Goal: Use online tool/utility: Utilize a website feature to perform a specific function

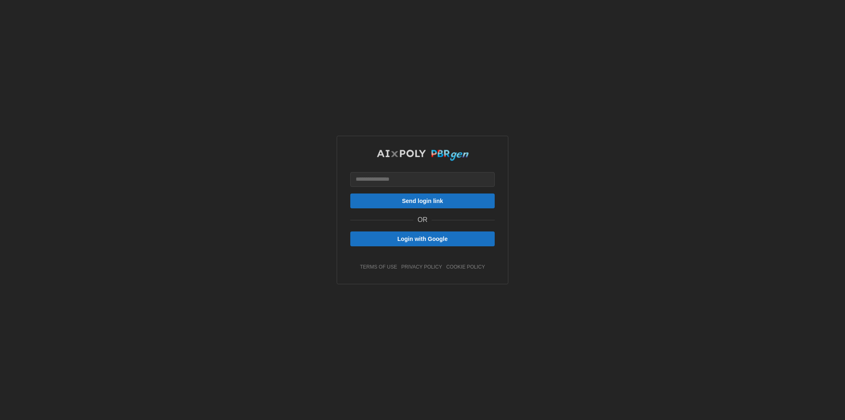
click at [429, 241] on span "Login with Google" at bounding box center [422, 239] width 50 height 14
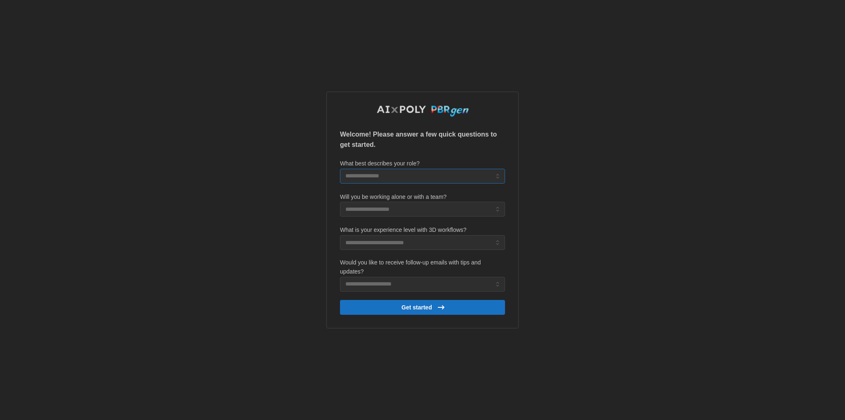
click at [453, 172] on input "What best describes your role?" at bounding box center [422, 176] width 165 height 15
click at [451, 208] on div "3D Artist" at bounding box center [422, 210] width 161 height 14
type input "*********"
click at [451, 208] on input "Will you be working alone or with a team?" at bounding box center [422, 209] width 165 height 15
click at [454, 237] on div "Small team (2-5 people)" at bounding box center [422, 243] width 161 height 14
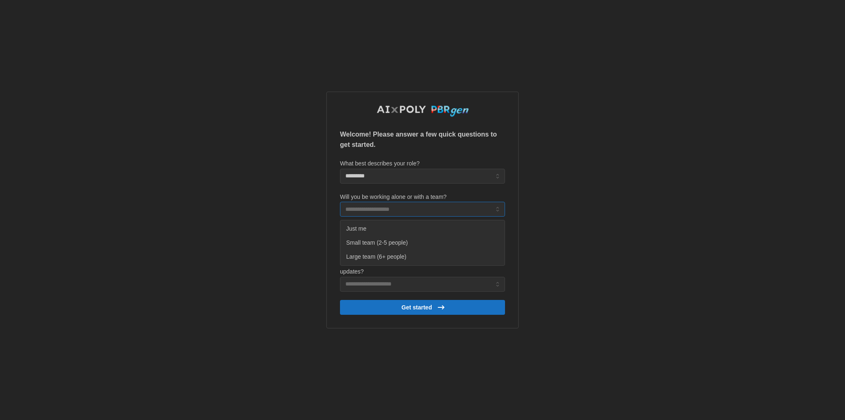
type input "**********"
click at [443, 237] on input "What is your experience level with 3D workflows?" at bounding box center [422, 242] width 165 height 15
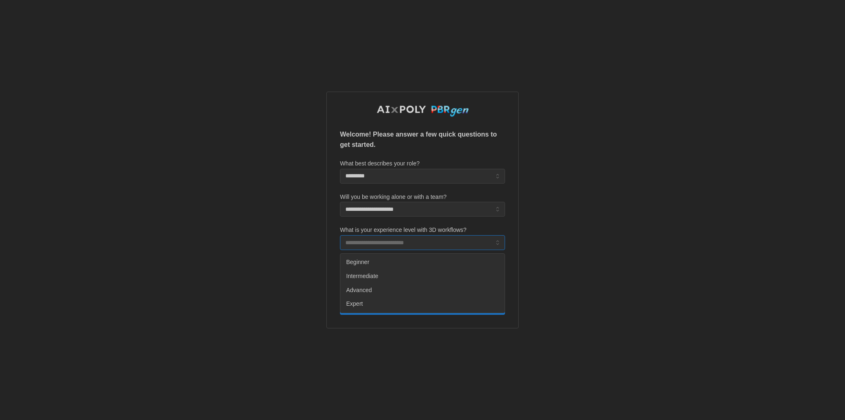
click at [421, 290] on div "Advanced" at bounding box center [422, 290] width 161 height 14
type input "********"
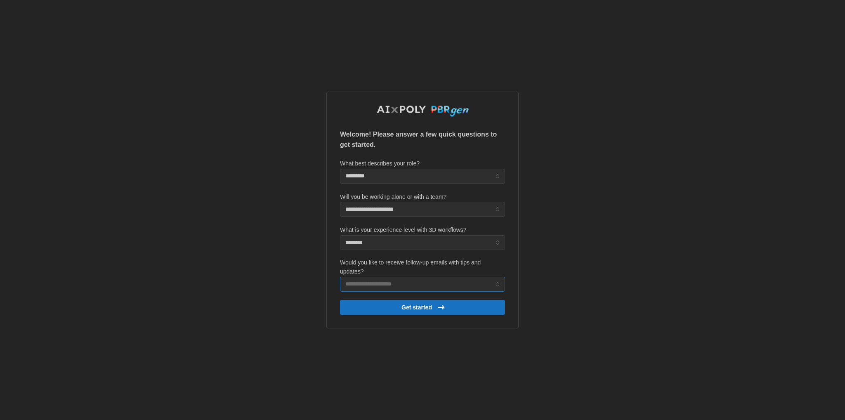
click at [414, 288] on input "Would you like to receive follow-up emails with tips and updates?" at bounding box center [422, 284] width 165 height 15
click at [399, 301] on div "Yes, please!" at bounding box center [422, 304] width 161 height 14
type input "**********"
click at [410, 312] on span "Get started" at bounding box center [416, 307] width 31 height 14
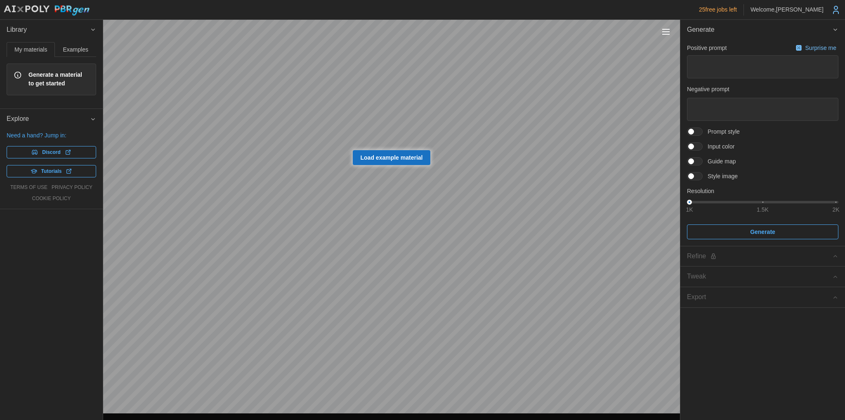
click at [87, 45] on button "Examples" at bounding box center [75, 49] width 41 height 15
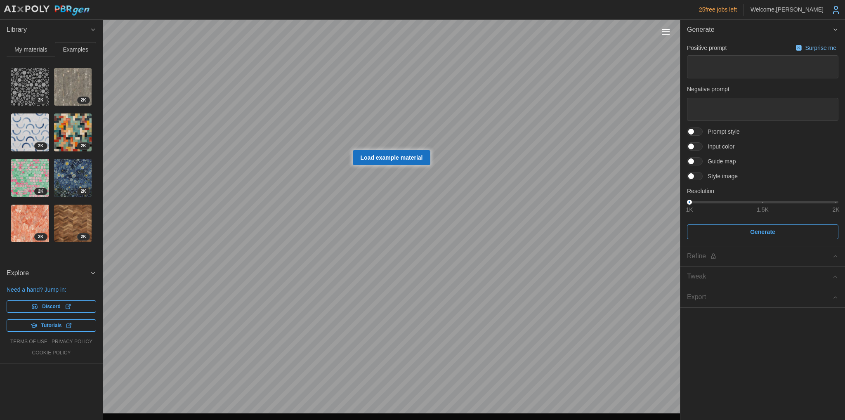
click at [24, 218] on img at bounding box center [30, 224] width 38 height 38
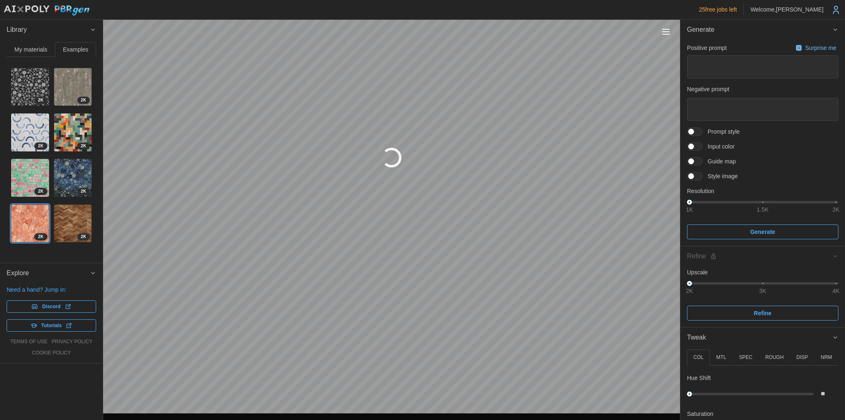
type textarea "*"
type textarea "******"
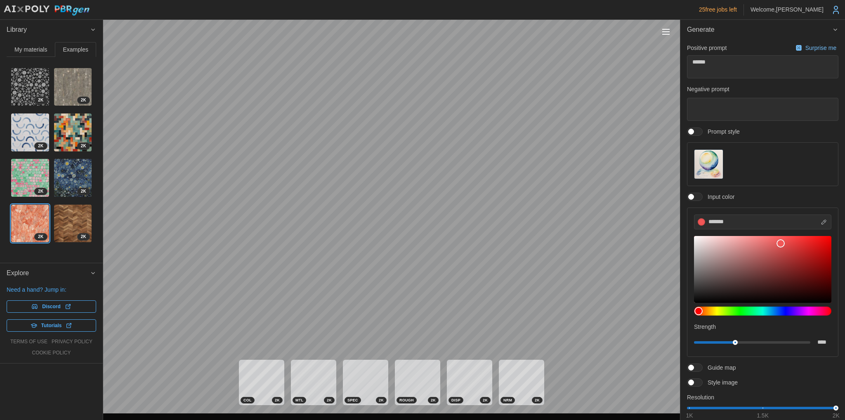
click at [62, 170] on img at bounding box center [73, 178] width 38 height 38
type textarea "*"
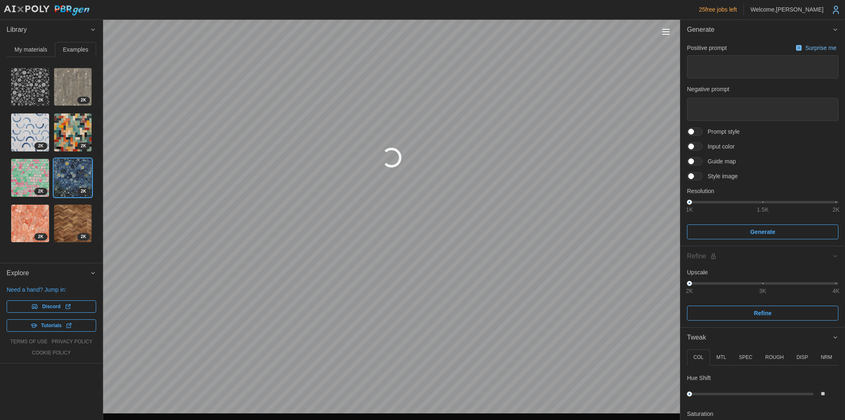
type textarea "*"
type textarea "**********"
type input "****"
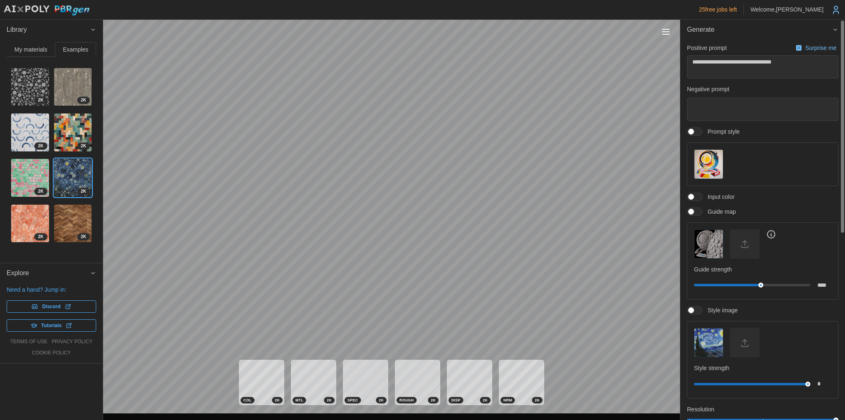
click at [731, 30] on span "Generate" at bounding box center [759, 30] width 145 height 20
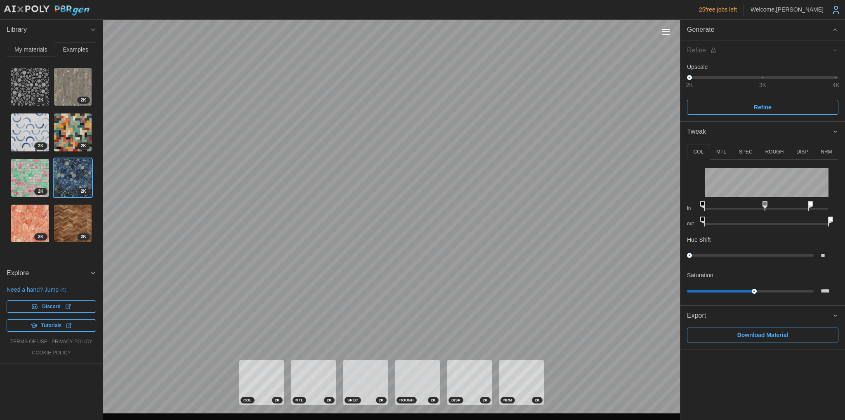
click at [731, 30] on span "Generate" at bounding box center [759, 30] width 145 height 20
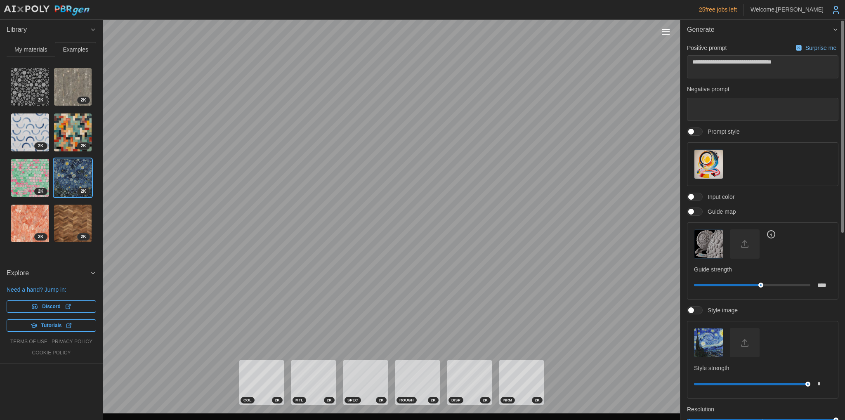
click at [39, 52] on span "My materials" at bounding box center [30, 50] width 33 height 6
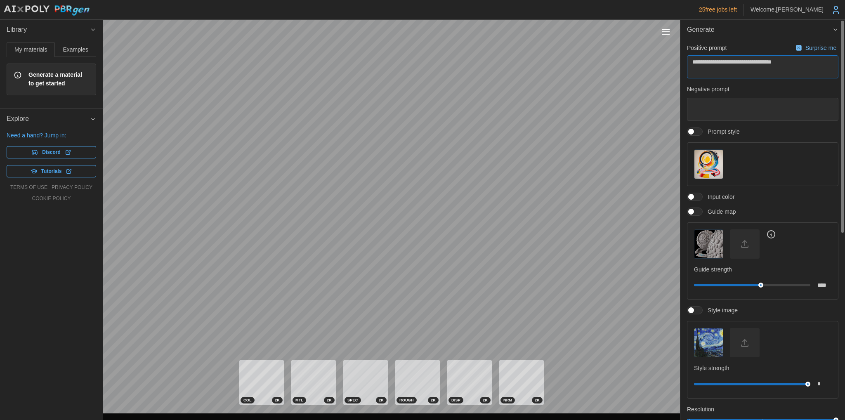
click at [744, 65] on textarea "**********" at bounding box center [762, 67] width 151 height 24
click at [704, 113] on textarea at bounding box center [762, 110] width 151 height 24
click at [736, 167] on div at bounding box center [762, 163] width 137 height 29
click at [715, 162] on img "button" at bounding box center [708, 164] width 28 height 28
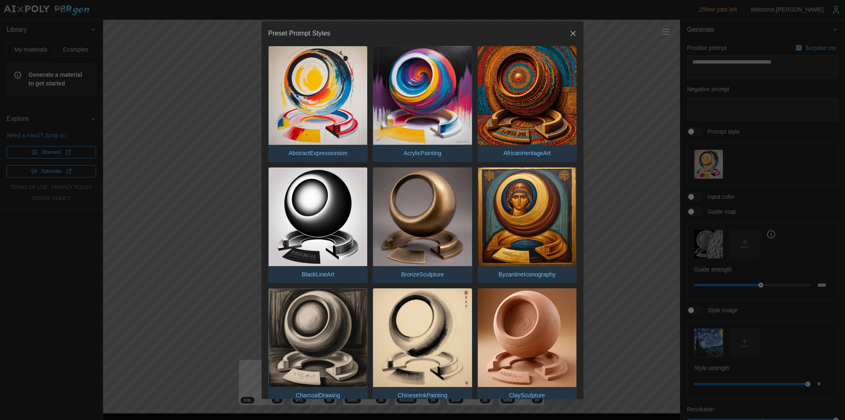
click at [569, 33] on icon "button" at bounding box center [573, 33] width 8 height 8
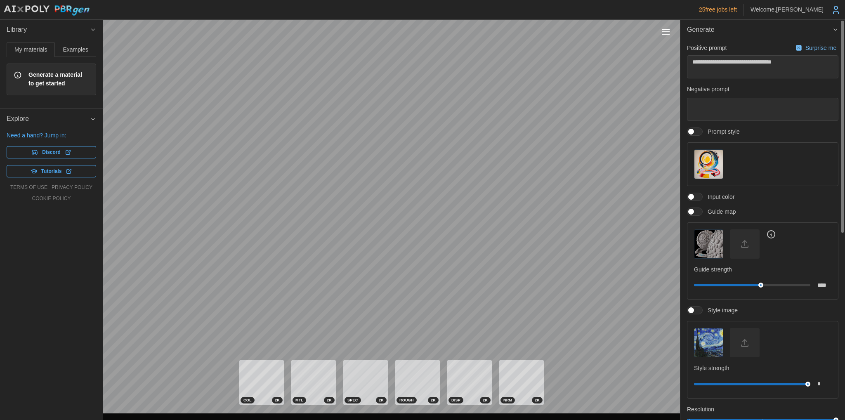
click at [713, 156] on img "button" at bounding box center [708, 164] width 28 height 28
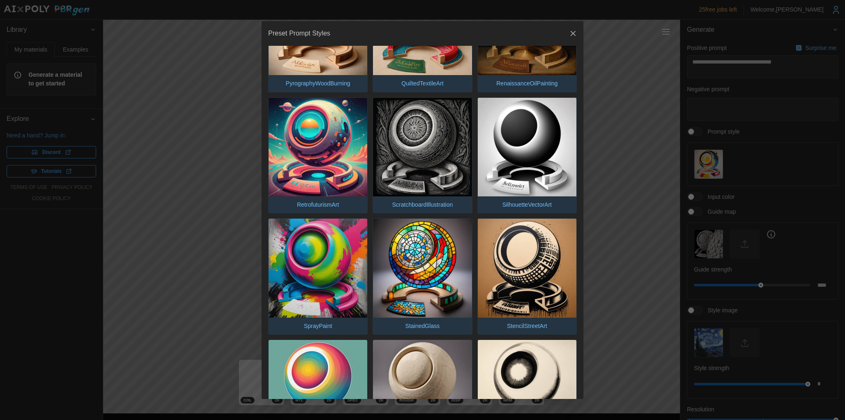
scroll to position [1733, 0]
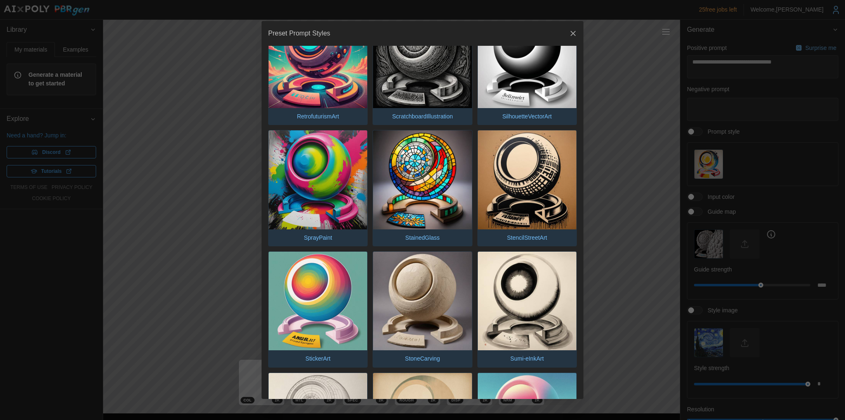
click at [400, 259] on img "button" at bounding box center [422, 301] width 99 height 99
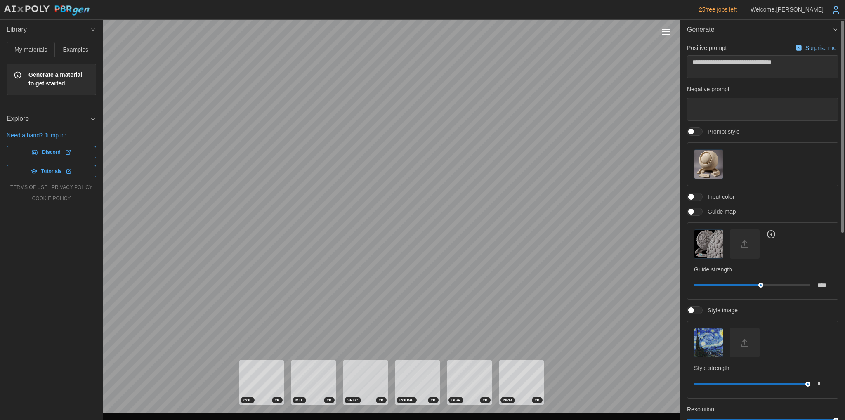
click at [694, 211] on span at bounding box center [699, 211] width 10 height 7
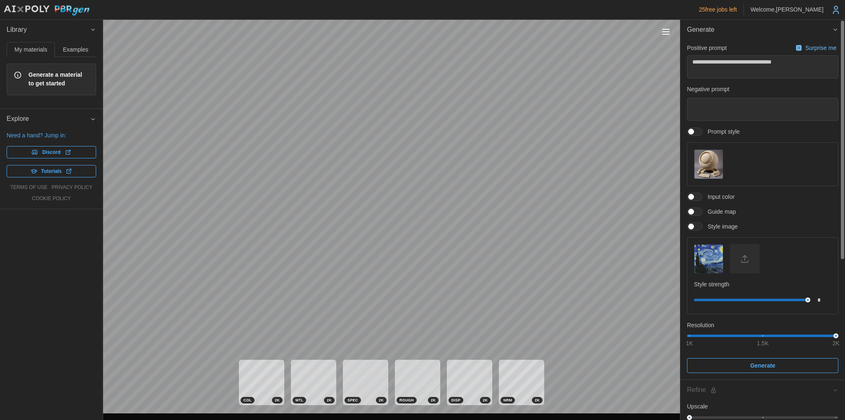
click at [713, 259] on img "button" at bounding box center [708, 259] width 28 height 28
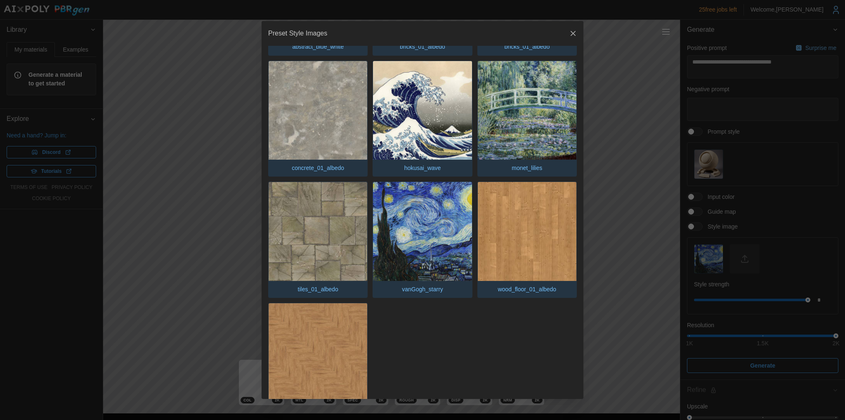
scroll to position [482, 0]
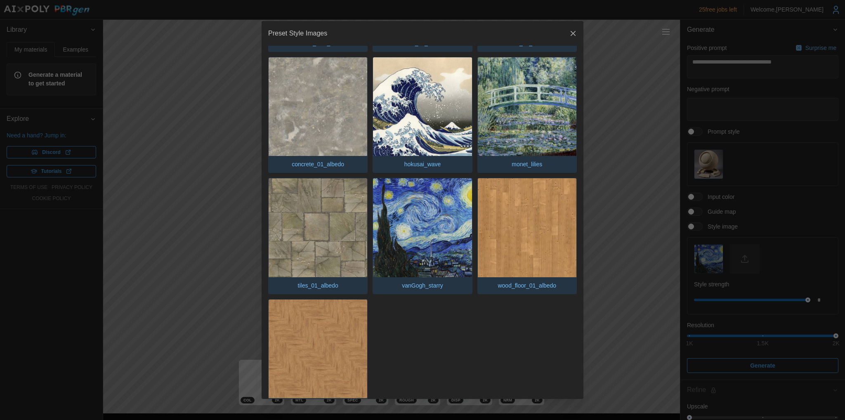
click at [569, 33] on icon "button" at bounding box center [573, 33] width 8 height 8
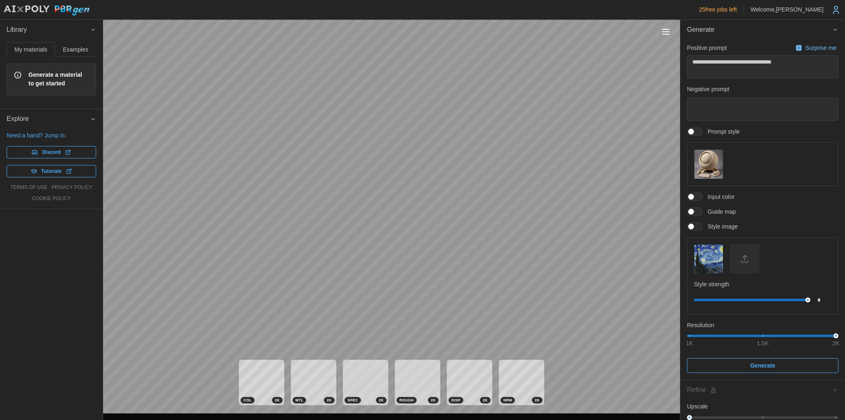
click at [86, 29] on span "Library" at bounding box center [48, 30] width 83 height 20
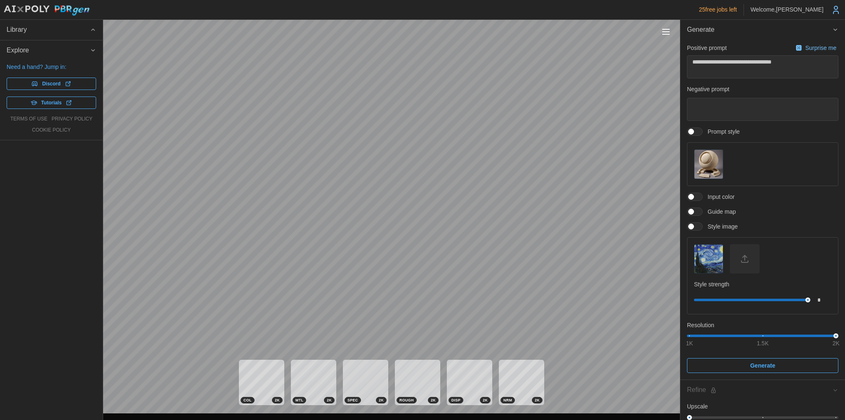
click at [86, 29] on span "Library" at bounding box center [48, 30] width 83 height 20
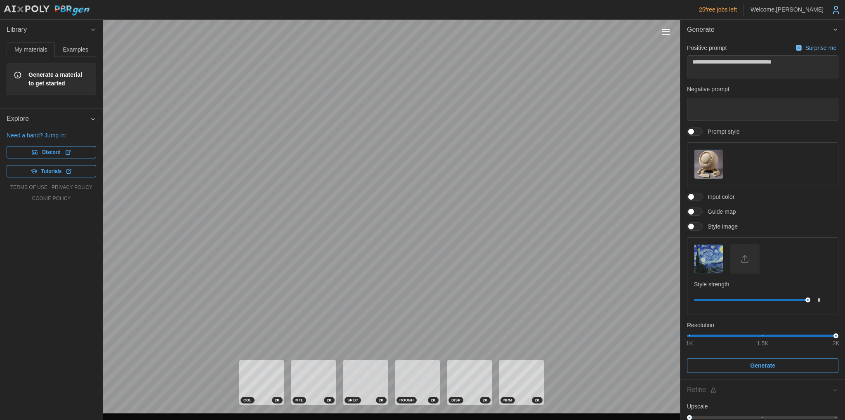
click at [48, 270] on div "Library My materials Examples Generate a material to get started 2 K 2 K 2 K 2 …" at bounding box center [51, 220] width 103 height 400
click at [668, 35] on button "Toggle viewport controls" at bounding box center [666, 32] width 12 height 12
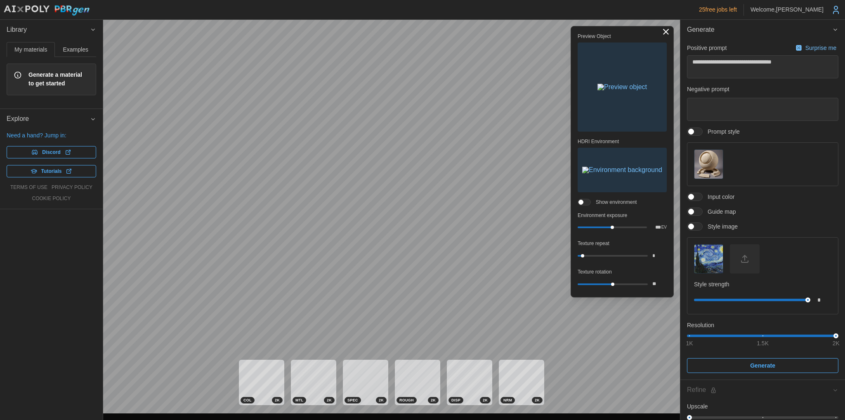
click at [668, 35] on button "Toggle viewport controls" at bounding box center [666, 32] width 12 height 12
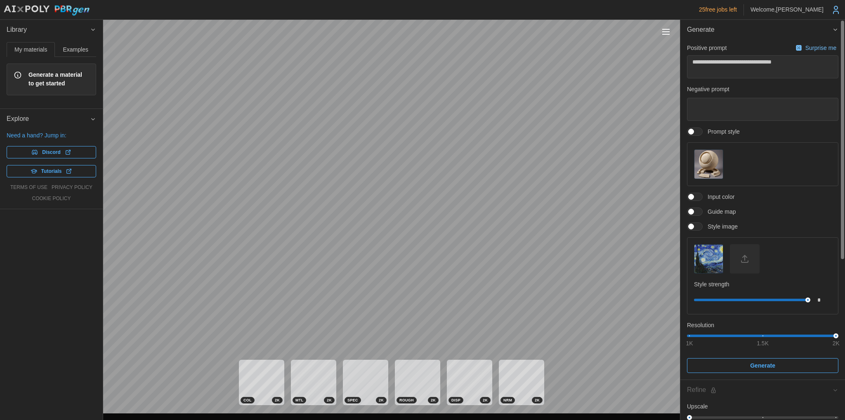
click at [813, 29] on span "Generate" at bounding box center [759, 30] width 145 height 20
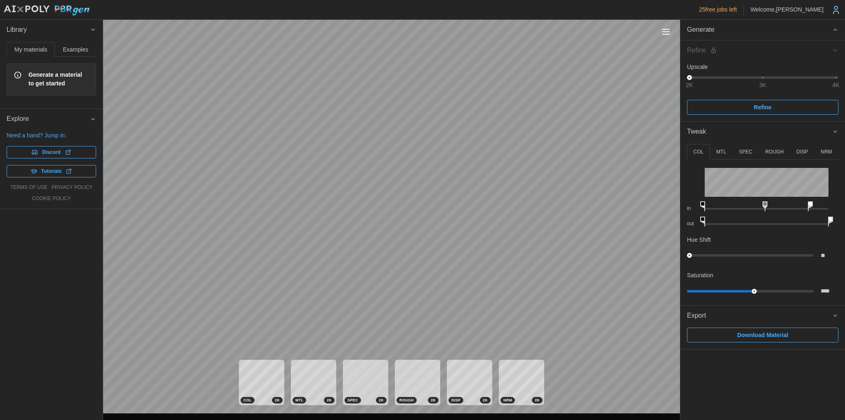
click at [68, 28] on span "Library" at bounding box center [48, 30] width 83 height 20
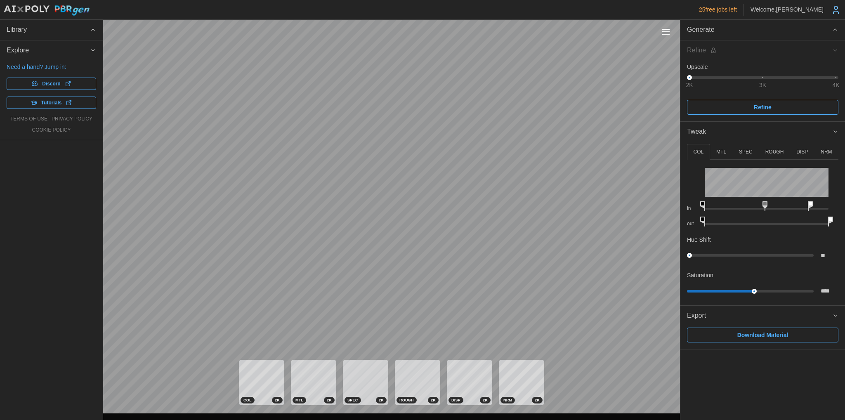
click at [68, 28] on span "Library" at bounding box center [48, 30] width 83 height 20
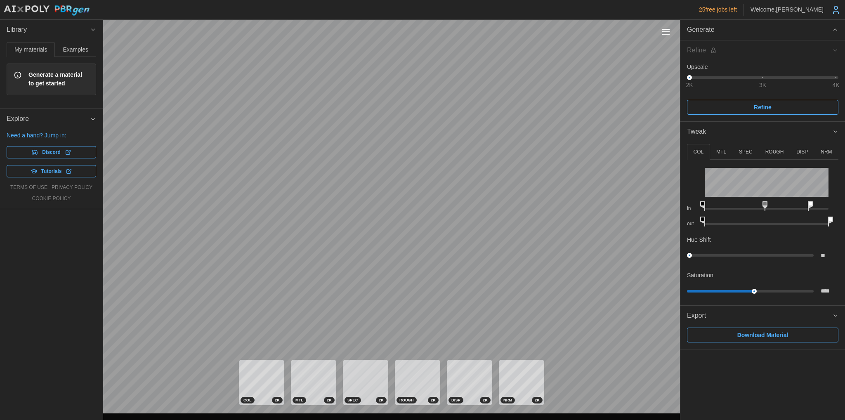
click at [59, 6] on img at bounding box center [46, 10] width 87 height 11
type textarea "*"
type input "****"
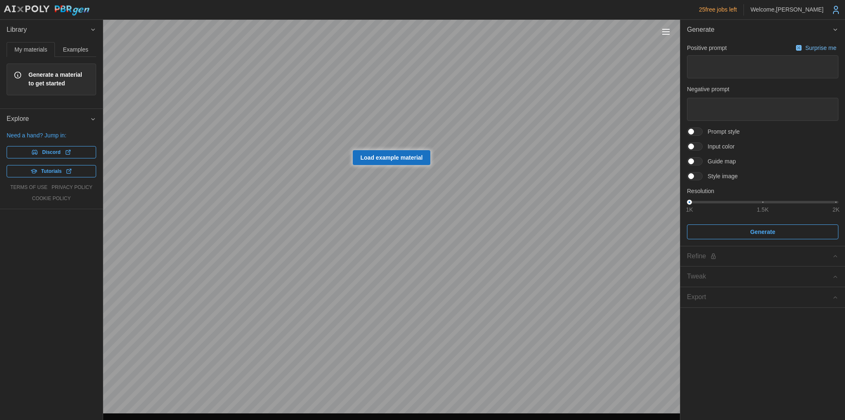
click at [692, 176] on span at bounding box center [691, 176] width 6 height 6
click at [706, 212] on icon "button" at bounding box center [709, 209] width 10 height 10
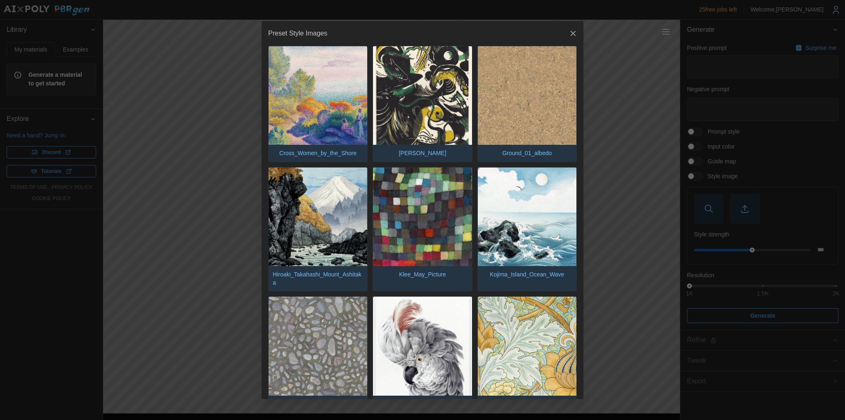
click at [572, 32] on button "button" at bounding box center [573, 34] width 12 height 12
